Goal: Information Seeking & Learning: Check status

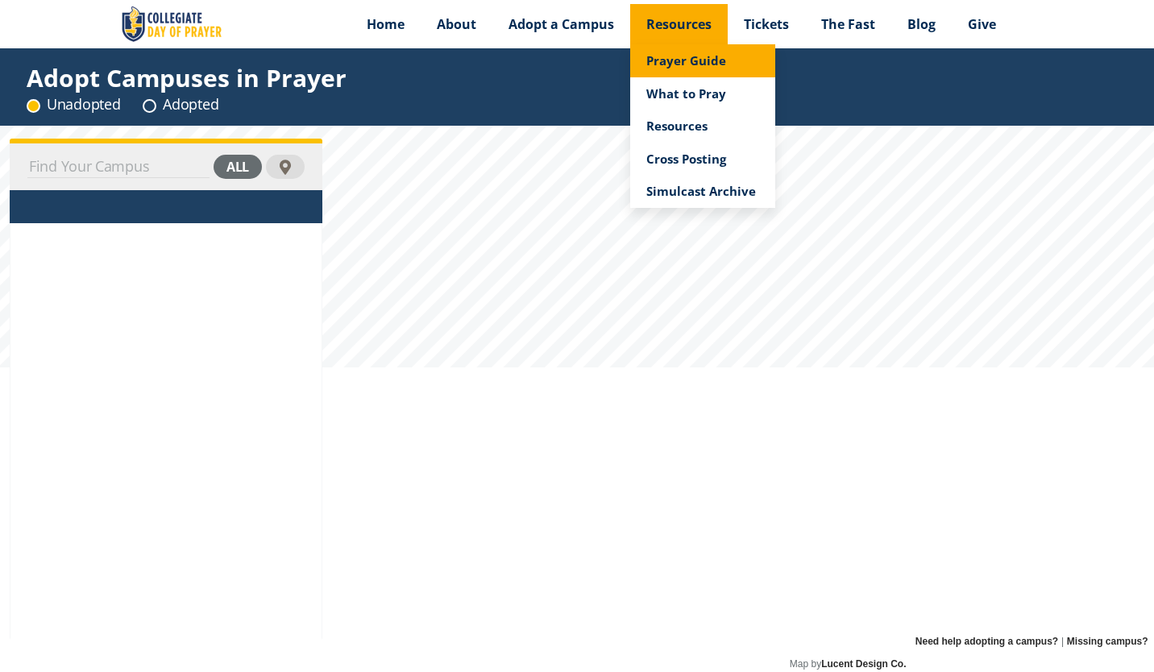
click at [680, 60] on span "Prayer Guide" at bounding box center [686, 60] width 80 height 16
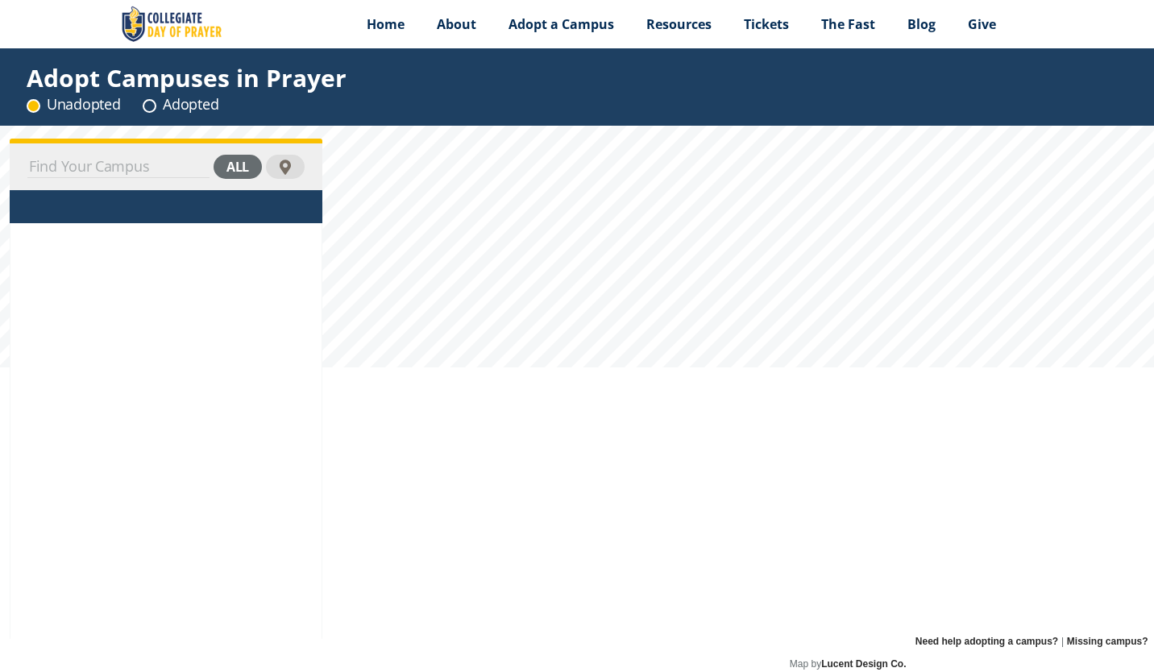
click at [123, 172] on input at bounding box center [118, 167] width 182 height 23
type input "university of findlay"
click at [245, 157] on div "all" at bounding box center [238, 167] width 48 height 24
click at [234, 165] on div "adopted" at bounding box center [219, 167] width 85 height 24
click at [232, 160] on div "unadopted" at bounding box center [209, 167] width 105 height 24
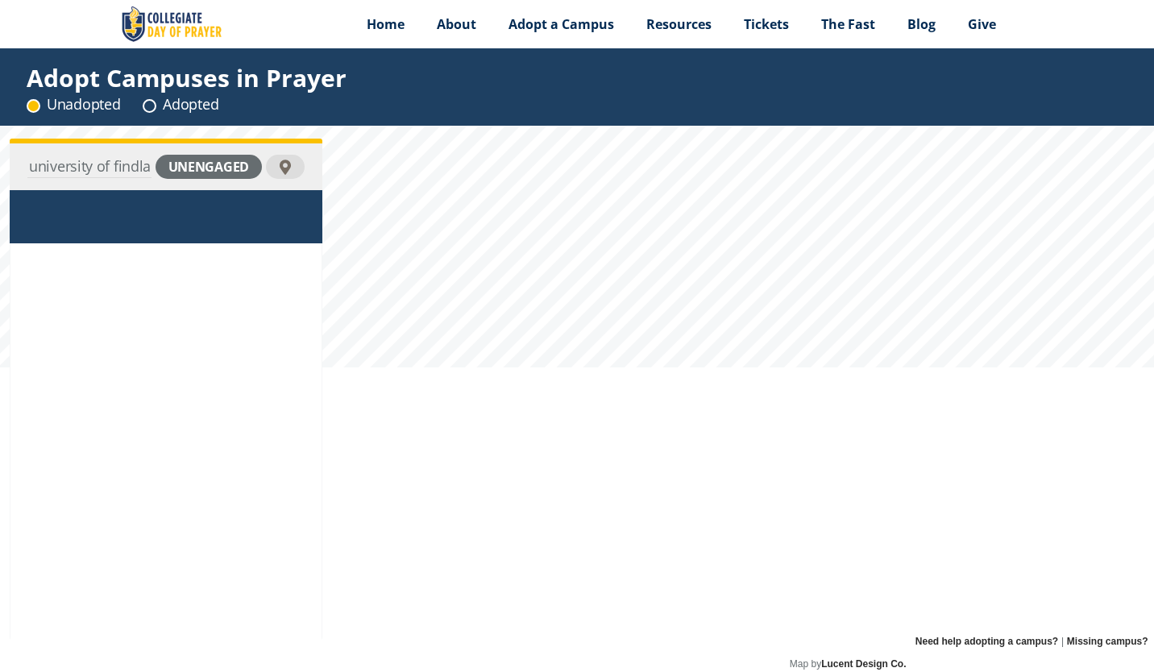
click at [227, 178] on div "unengaged" at bounding box center [209, 167] width 106 height 24
